Goal: Check status: Check status

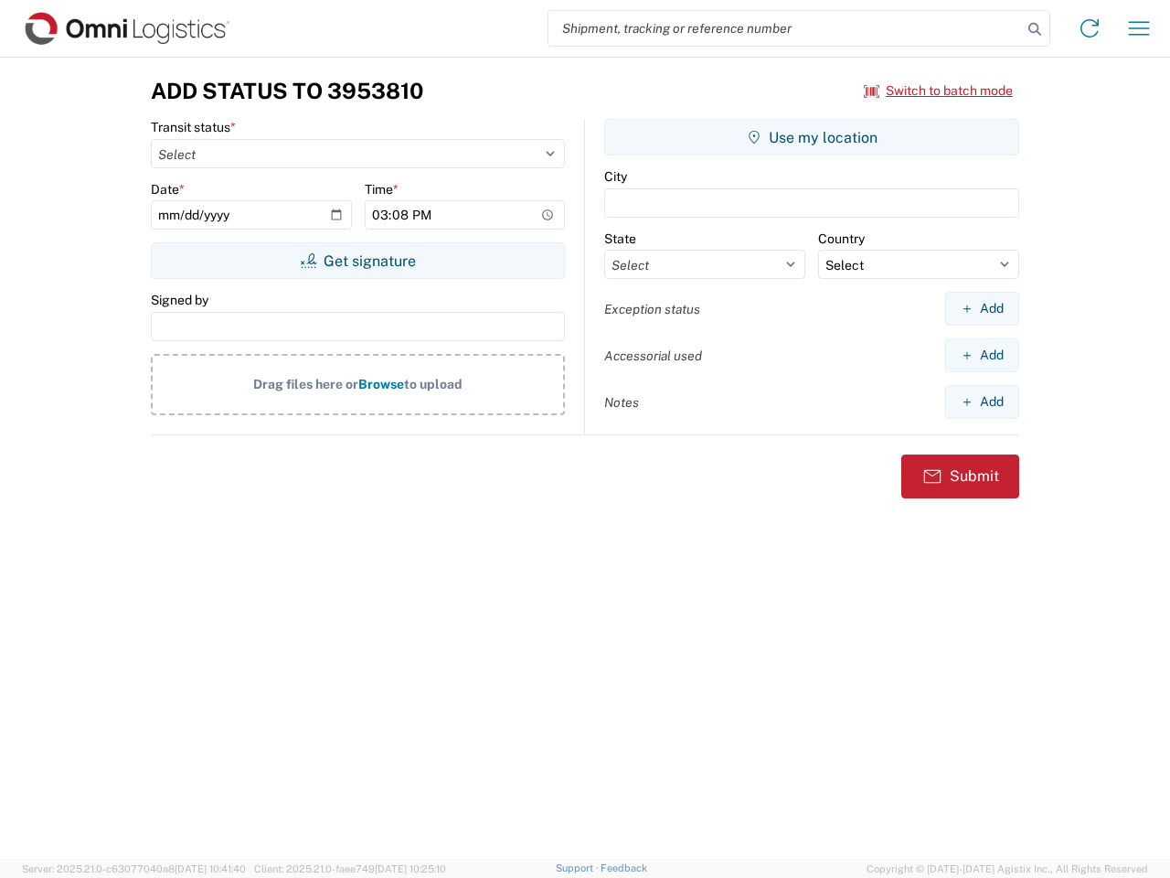
click at [785, 28] on input "search" at bounding box center [786, 28] width 474 height 35
click at [1035, 29] on icon at bounding box center [1035, 29] width 26 height 26
click at [1090, 28] on icon at bounding box center [1089, 28] width 29 height 29
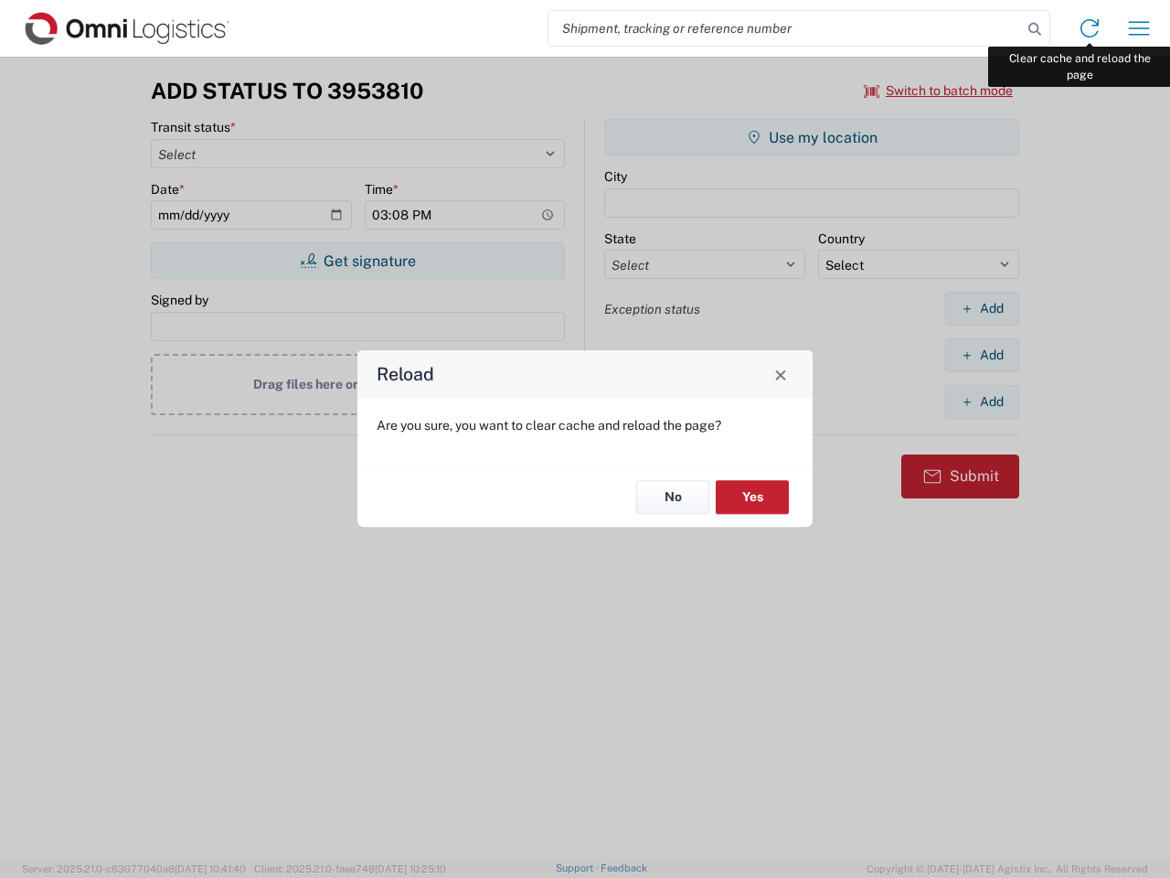
click at [1139, 28] on div "Reload Are you sure, you want to clear cache and reload the page? No Yes" at bounding box center [585, 439] width 1170 height 878
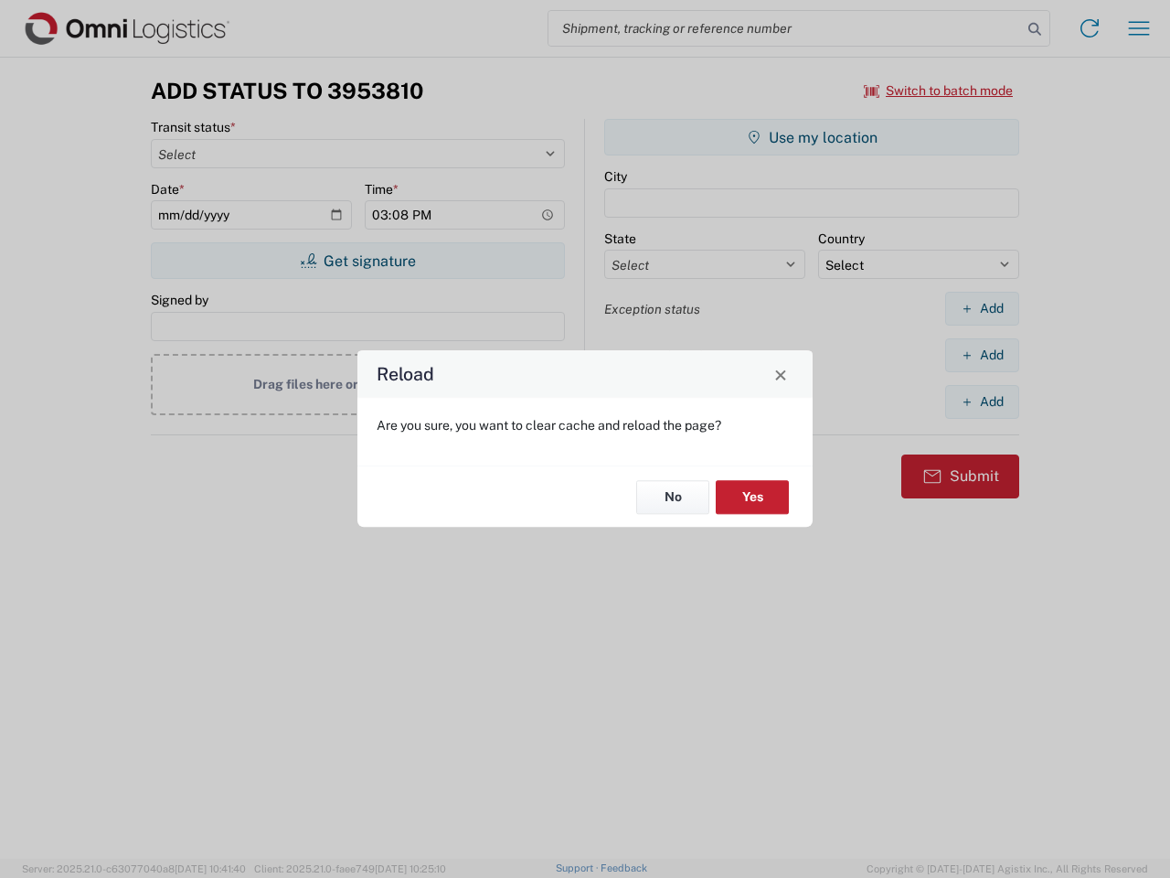
click at [939, 91] on div "Reload Are you sure, you want to clear cache and reload the page? No Yes" at bounding box center [585, 439] width 1170 height 878
click at [357, 261] on div "Reload Are you sure, you want to clear cache and reload the page? No Yes" at bounding box center [585, 439] width 1170 height 878
click at [812, 137] on div "Reload Are you sure, you want to clear cache and reload the page? No Yes" at bounding box center [585, 439] width 1170 height 878
click at [982, 308] on div "Reload Are you sure, you want to clear cache and reload the page? No Yes" at bounding box center [585, 439] width 1170 height 878
click at [982, 355] on div "Reload Are you sure, you want to clear cache and reload the page? No Yes" at bounding box center [585, 439] width 1170 height 878
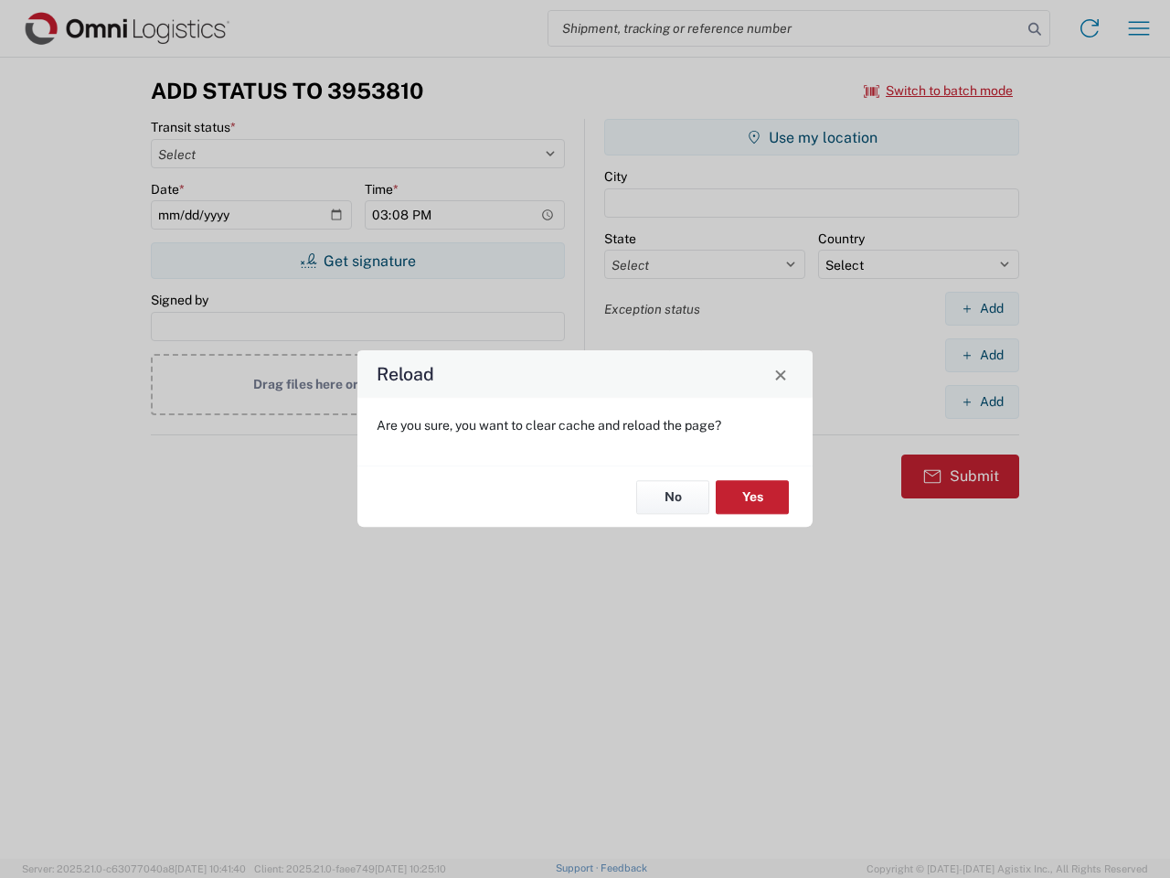
click at [982, 401] on div "Reload Are you sure, you want to clear cache and reload the page? No Yes" at bounding box center [585, 439] width 1170 height 878
